Goal: Transaction & Acquisition: Purchase product/service

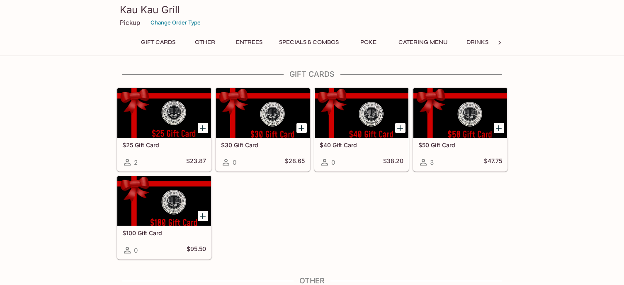
click at [248, 45] on button "Entrees" at bounding box center [249, 42] width 37 height 12
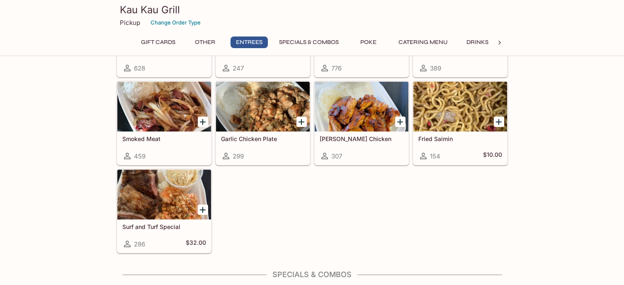
scroll to position [578, 0]
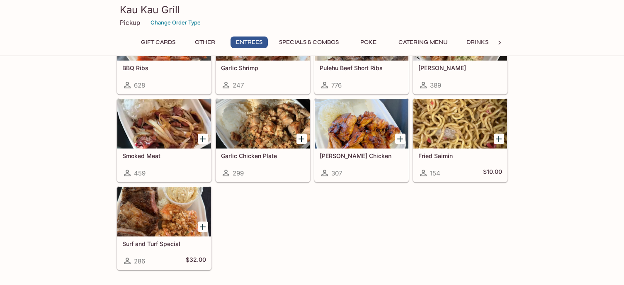
click at [271, 127] on div at bounding box center [263, 124] width 94 height 50
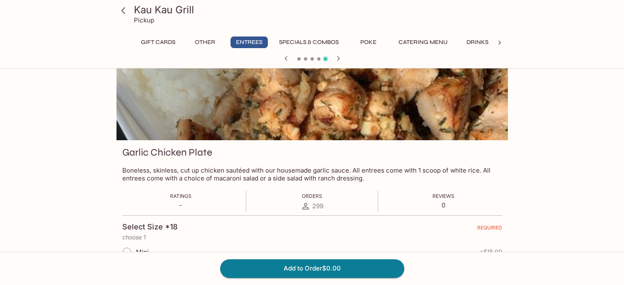
scroll to position [83, 0]
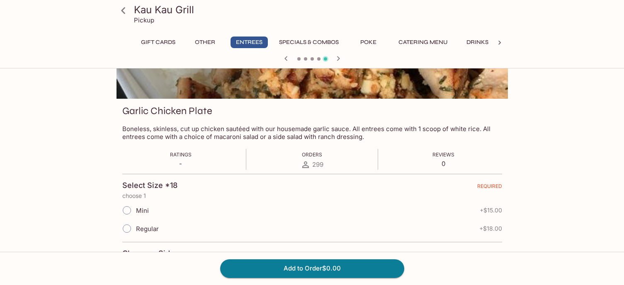
click at [259, 46] on button "Entrees" at bounding box center [249, 42] width 37 height 12
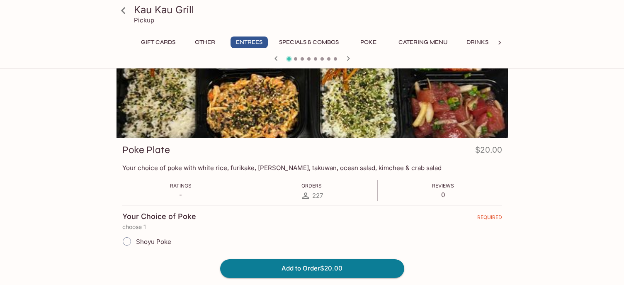
scroll to position [0, 0]
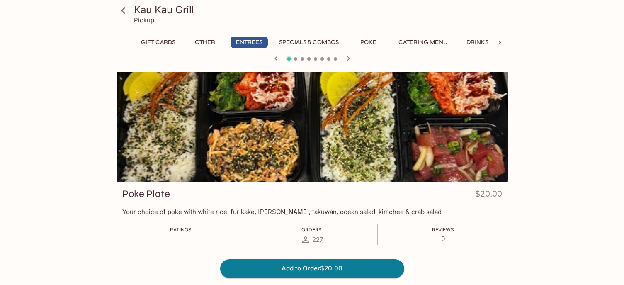
click at [301, 45] on button "Specials & Combos" at bounding box center [308, 42] width 69 height 12
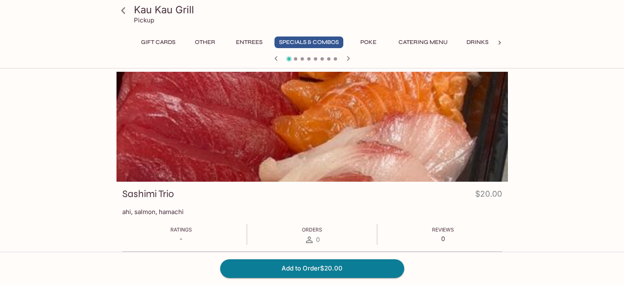
click at [254, 46] on button "Entrees" at bounding box center [249, 42] width 37 height 12
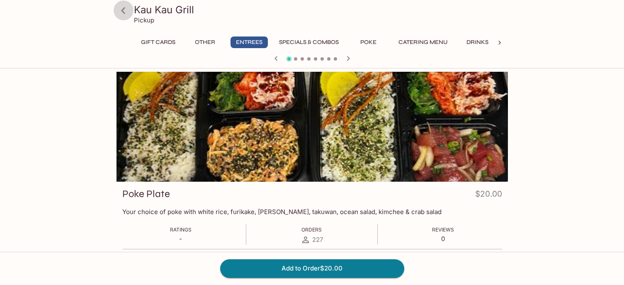
click at [124, 12] on icon at bounding box center [123, 10] width 4 height 7
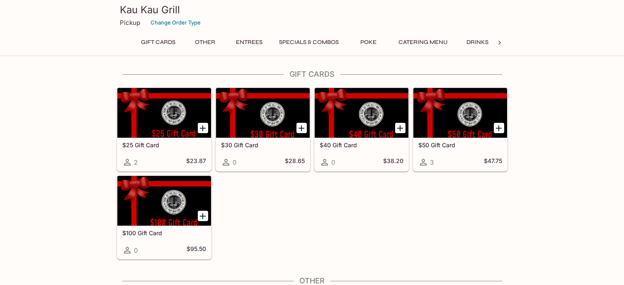
click at [238, 44] on button "Entrees" at bounding box center [249, 42] width 37 height 12
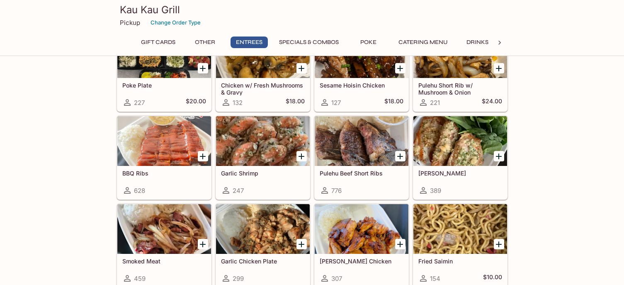
scroll to position [495, 0]
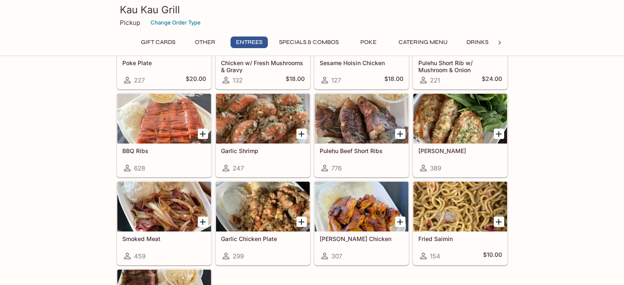
drag, startPoint x: 549, startPoint y: 151, endPoint x: 555, endPoint y: 127, distance: 25.1
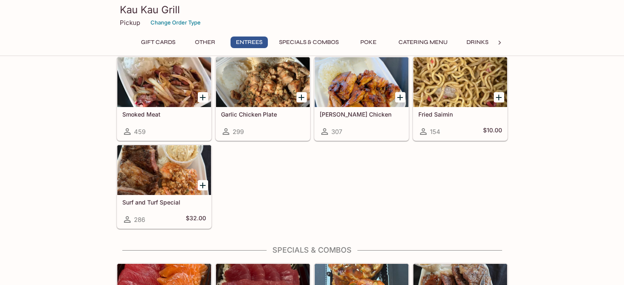
scroll to position [578, 0]
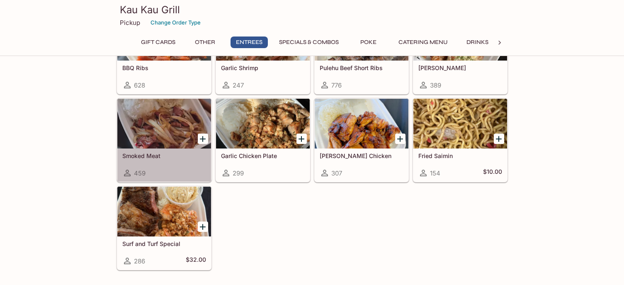
click at [174, 111] on div at bounding box center [164, 124] width 94 height 50
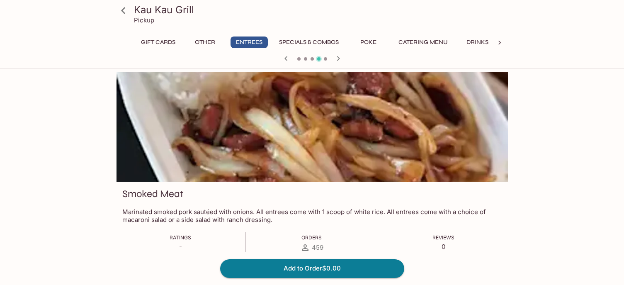
scroll to position [316, 0]
